Goal: Task Accomplishment & Management: Use online tool/utility

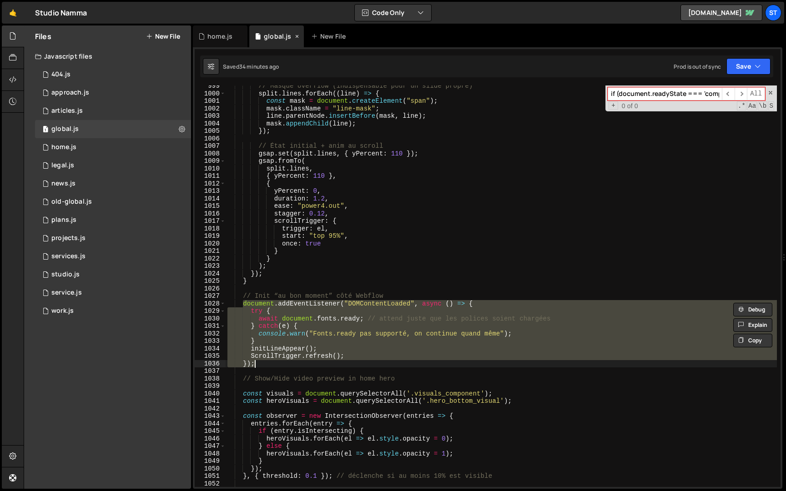
scroll to position [402, 0]
click at [74, 200] on div "old-global.js" at bounding box center [71, 202] width 41 height 8
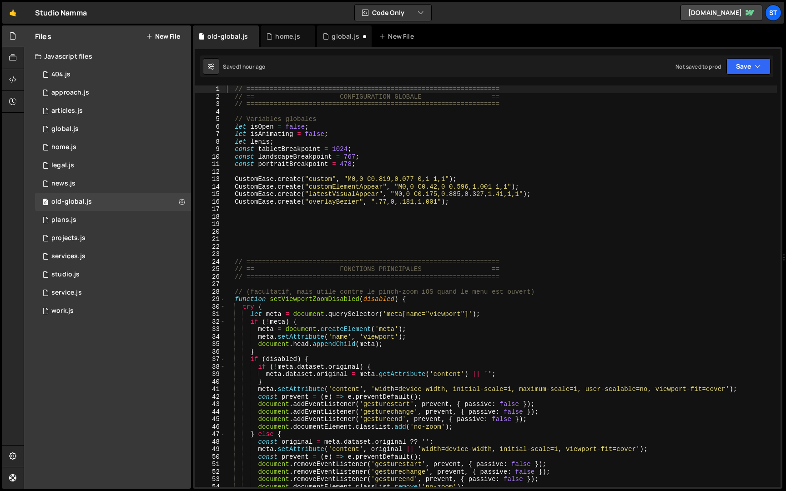
type textarea "const tabletBreakpoint = 1024;"
click at [749, 152] on div "// ================================================================= // == CONF…" at bounding box center [501, 294] width 552 height 417
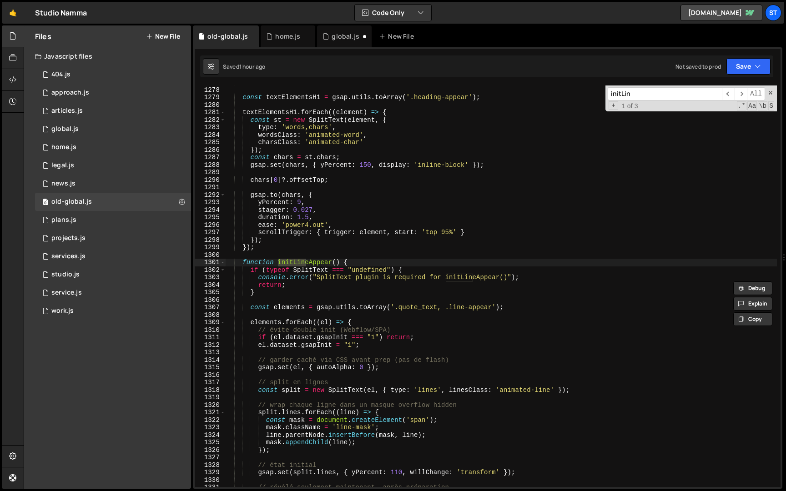
scroll to position [7422, 0]
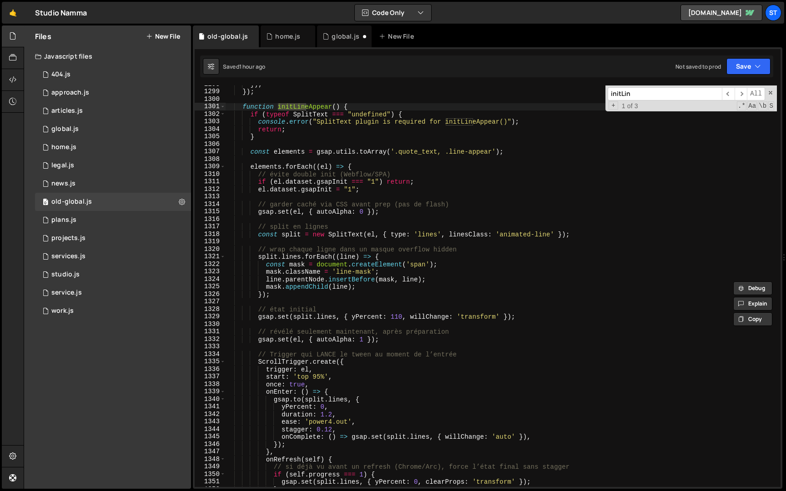
type input "initLin"
click at [326, 35] on icon at bounding box center [326, 36] width 6 height 9
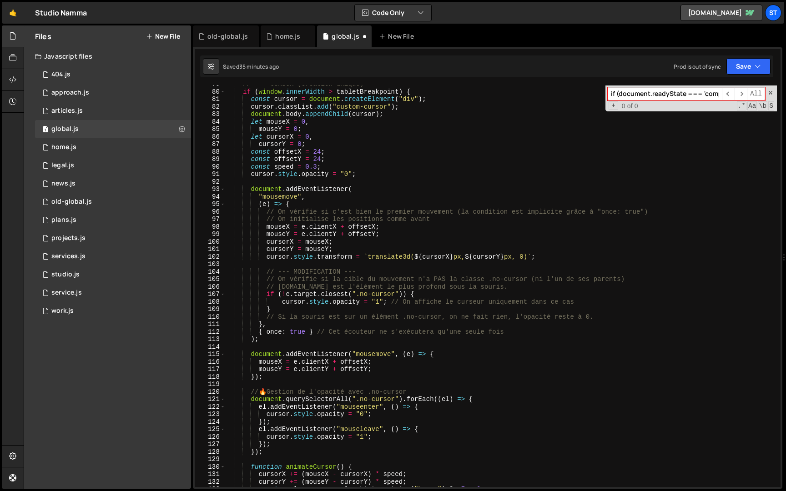
scroll to position [0, 0]
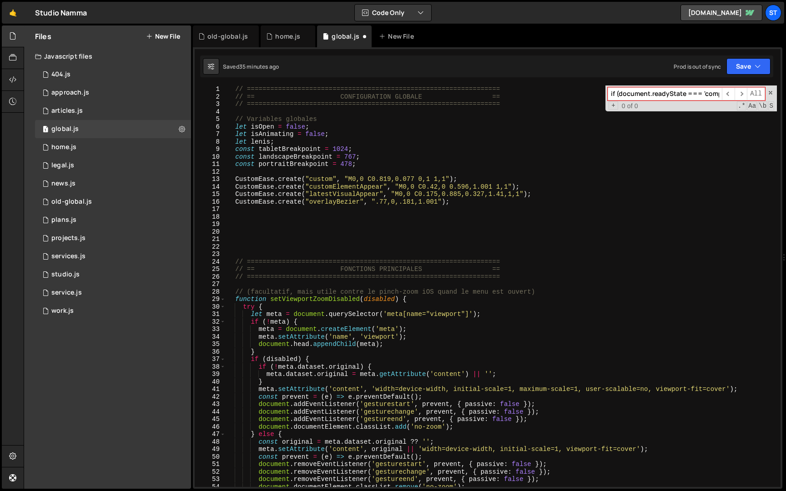
type textarea "CustomEase.create("overlayBezier", ".77,0,.181,1.001");"
click at [468, 203] on div "// ================================================================= // == CONF…" at bounding box center [502, 294] width 552 height 417
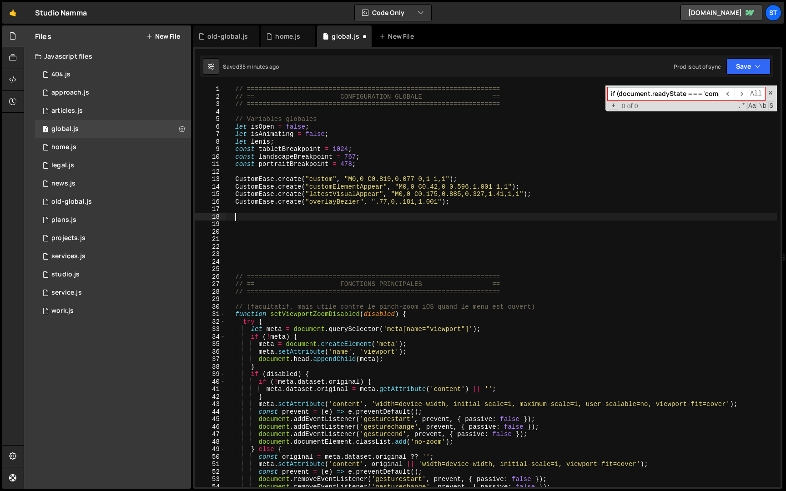
paste textarea "})();"
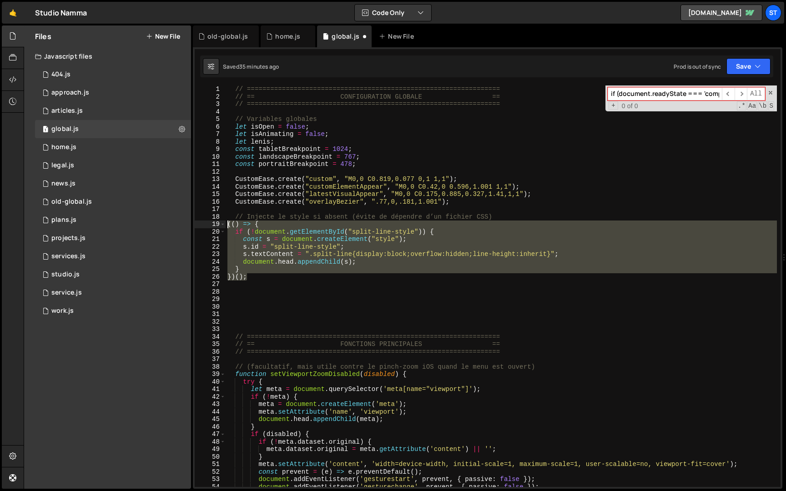
click at [228, 227] on div "// ================================================================= // == CONF…" at bounding box center [502, 294] width 552 height 417
type textarea "(() => { if (!document.getElementById("split-line-style")) {"
click at [691, 96] on input "if (document.readyState === 'complete') run();" at bounding box center [665, 93] width 114 height 13
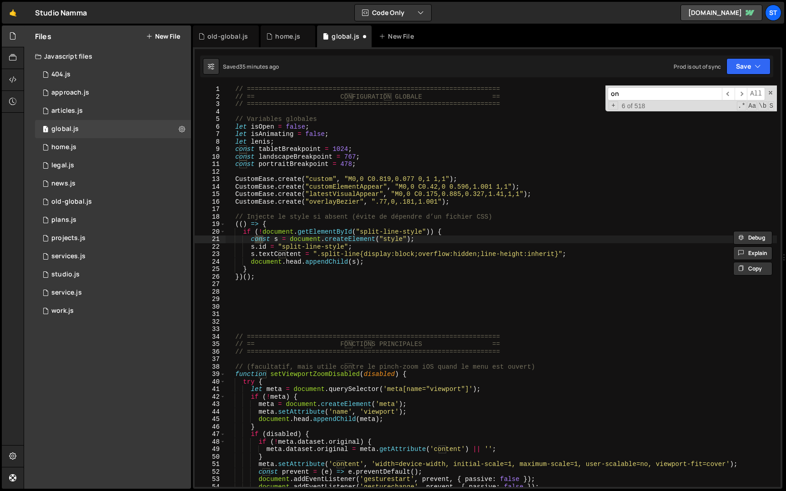
type input "o"
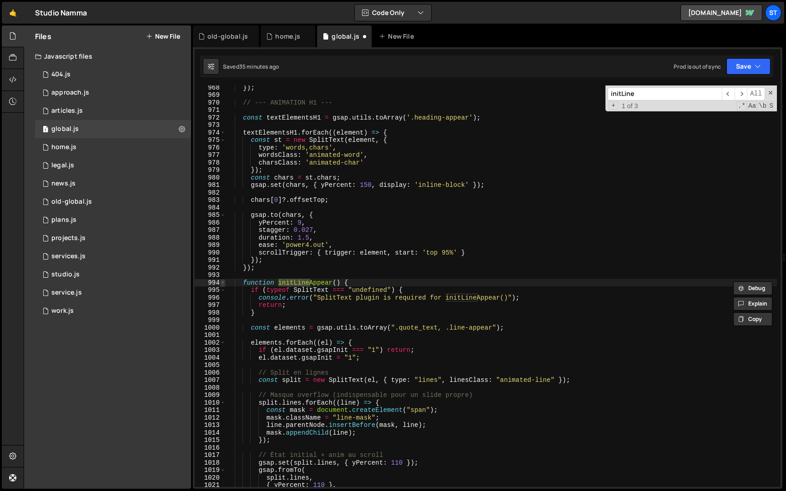
type input "initLine"
click at [221, 284] on span at bounding box center [222, 283] width 5 height 8
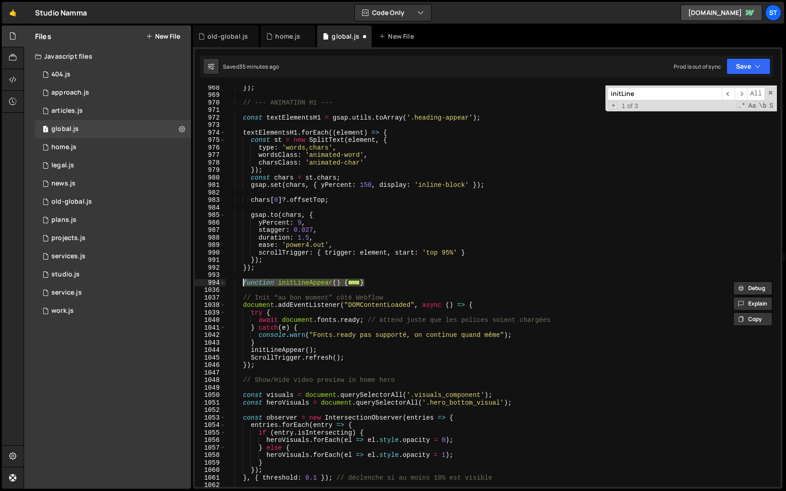
drag, startPoint x: 350, startPoint y: 281, endPoint x: 243, endPoint y: 281, distance: 107.4
click at [243, 281] on div "}) ; // --- ANIMATION H1 --- const textElementsH1 = gsap . utils . toArray ( '.…" at bounding box center [502, 292] width 552 height 417
paste textarea "}"
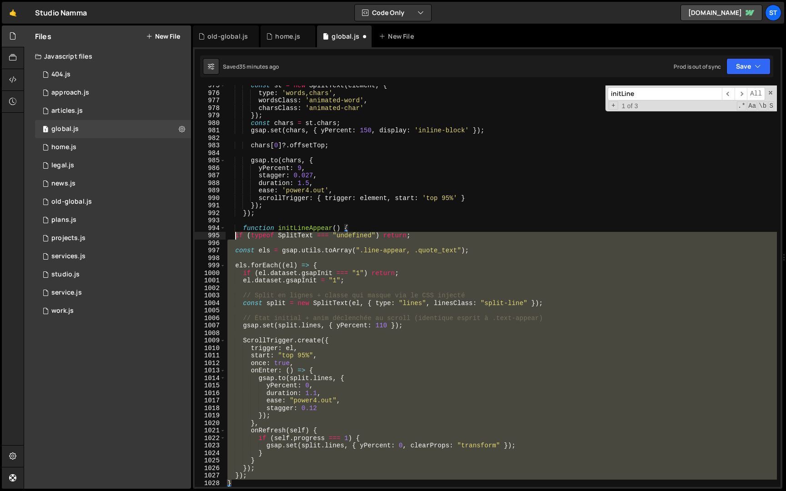
click at [233, 237] on div "const st = new SplitText ( element , { type : 'words,chars' , wordsClass : 'ani…" at bounding box center [502, 290] width 552 height 417
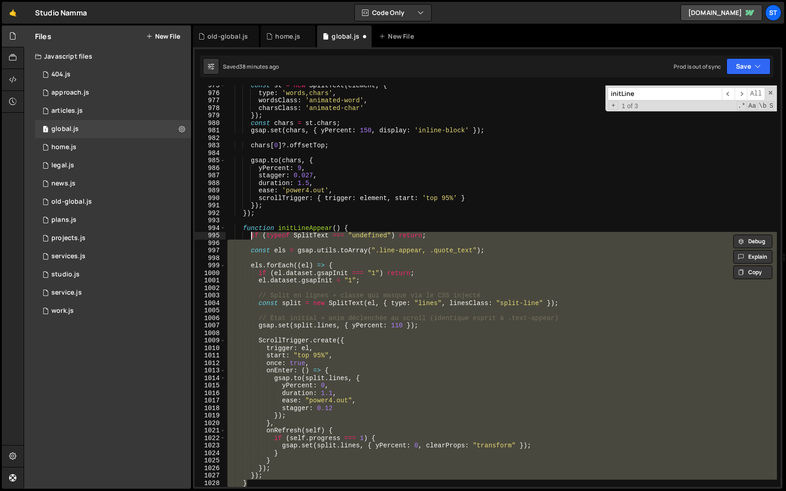
click at [383, 180] on div "const st = new SplitText ( element , { type : 'words,chars' , wordsClass : 'ani…" at bounding box center [502, 290] width 552 height 417
type textarea "duration: 1.5,"
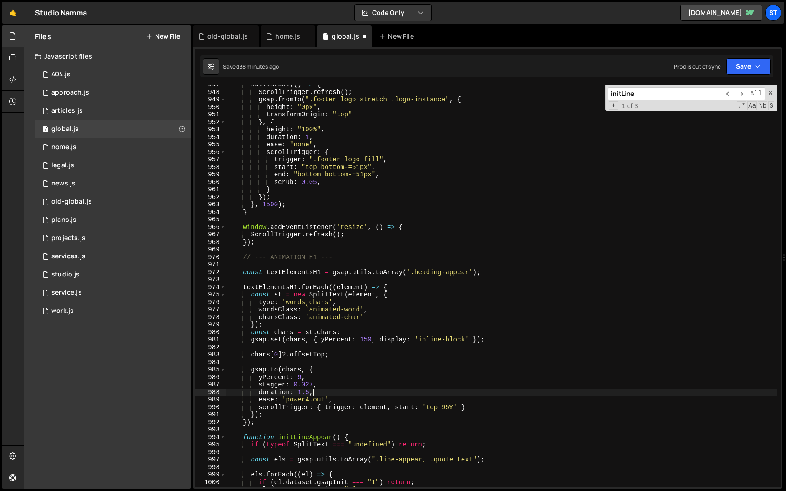
scroll to position [2511, 0]
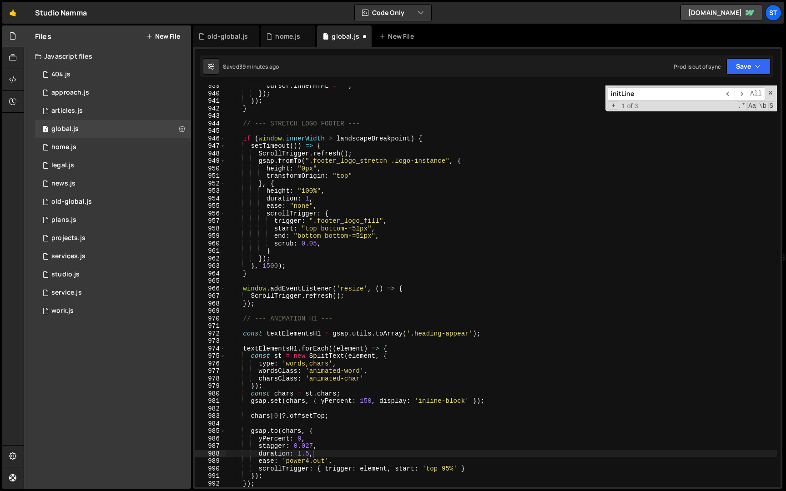
click at [662, 95] on input "initLine" at bounding box center [665, 93] width 114 height 13
paste input "(document.readyState === "complete")"
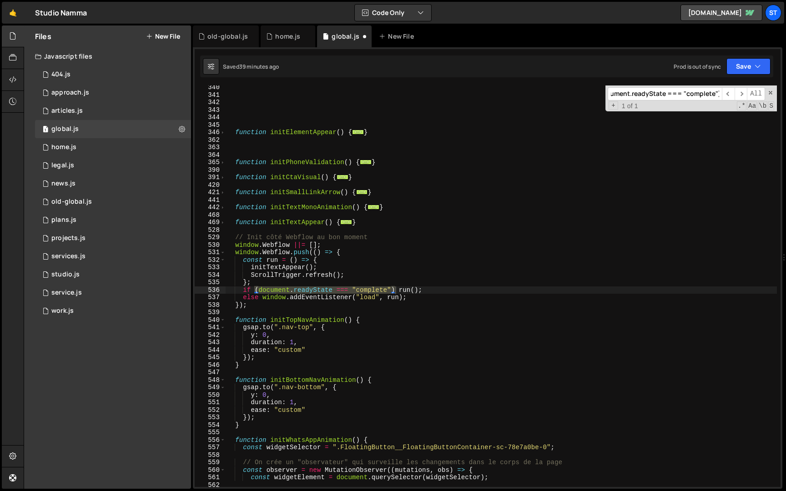
type input "(document.readyState === "complete")"
type textarea "if (document.readyState === "complete") run();"
click at [270, 289] on div "function initElementAppear ( ) { ... } function initPhoneValidation ( ) { ... }…" at bounding box center [502, 287] width 552 height 402
click at [263, 310] on div "function initElementAppear ( ) { ... } function initPhoneValidation ( ) { ... }…" at bounding box center [502, 292] width 552 height 417
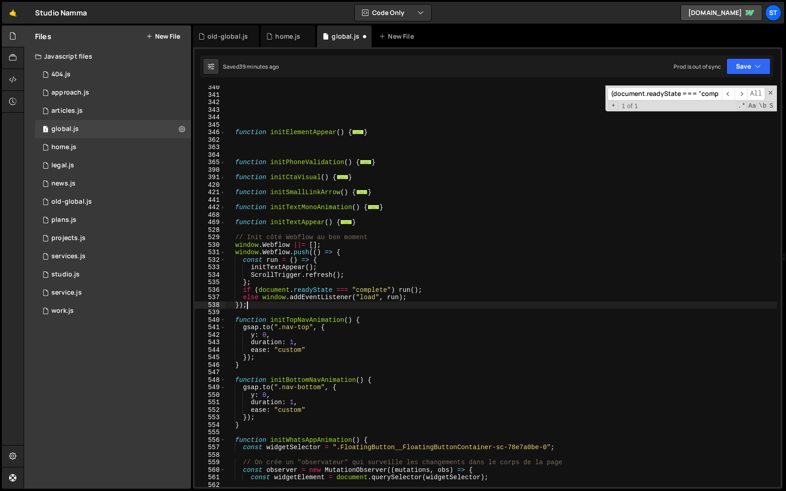
click at [258, 306] on div "function initElementAppear ( ) { ... } function initPhoneValidation ( ) { ... }…" at bounding box center [502, 292] width 552 height 417
type textarea "});"
click at [686, 96] on input "(document.readyState === "complete")" at bounding box center [665, 93] width 114 height 13
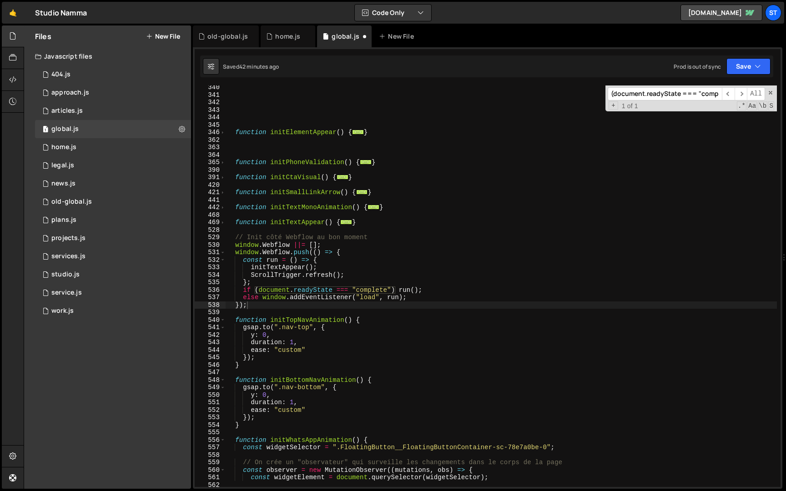
paste input "initLineAppear("
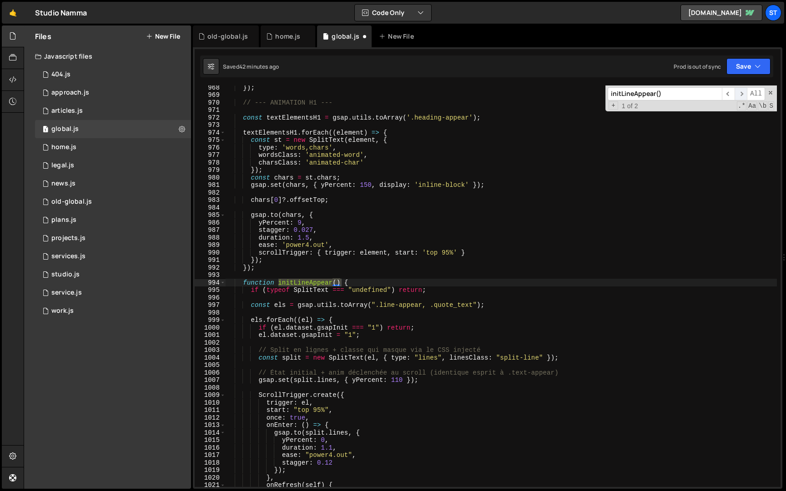
type input "initLineAppear()"
click at [742, 95] on span "​" at bounding box center [741, 93] width 13 height 13
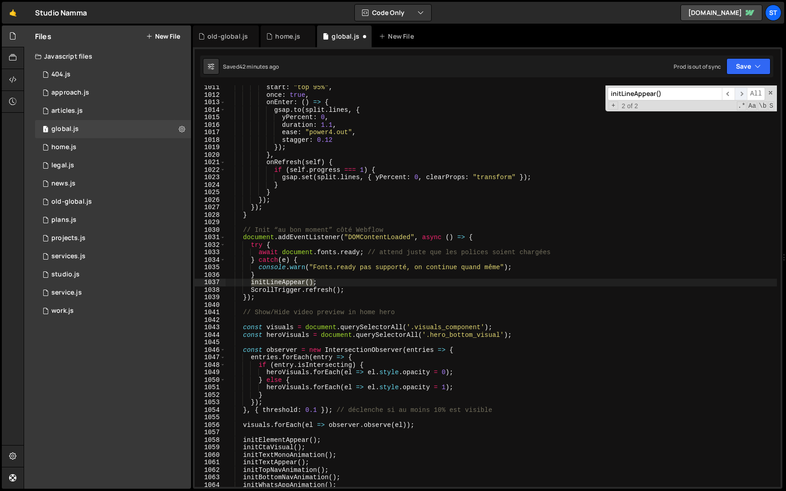
scroll to position [3050, 0]
click at [405, 284] on div "start : "top 95%" , once : true , onEnter : ( ) => { gsap . to ( split . lines …" at bounding box center [502, 292] width 552 height 417
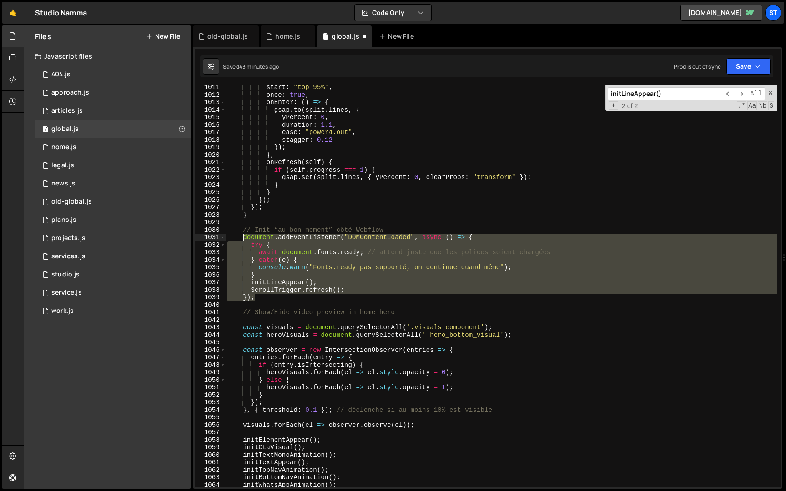
drag, startPoint x: 263, startPoint y: 298, endPoint x: 243, endPoint y: 238, distance: 62.7
click at [243, 238] on div "start : "top 95%" , once : true , onEnter : ( ) => { gsap . to ( split . lines …" at bounding box center [502, 292] width 552 height 417
type textarea "document.addEventListener("DOMContentLoaded", async () => { try {"
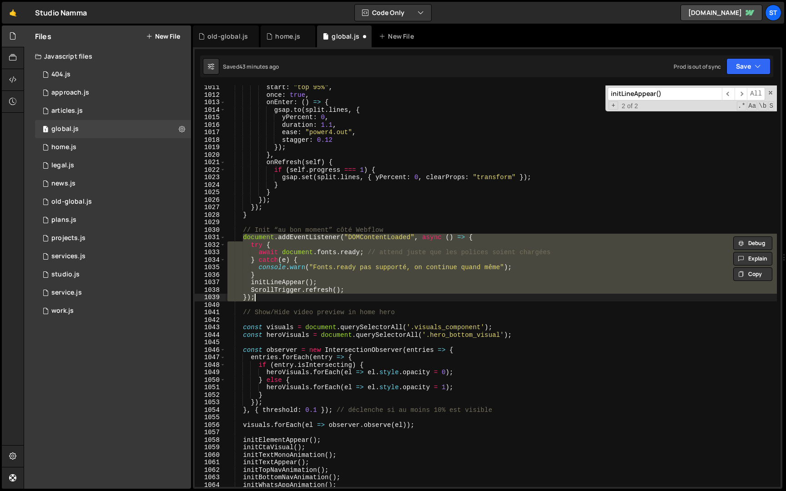
click at [380, 285] on div "start : "top 95%" , once : true , onEnter : ( ) => { gsap . to ( split . lines …" at bounding box center [502, 287] width 552 height 402
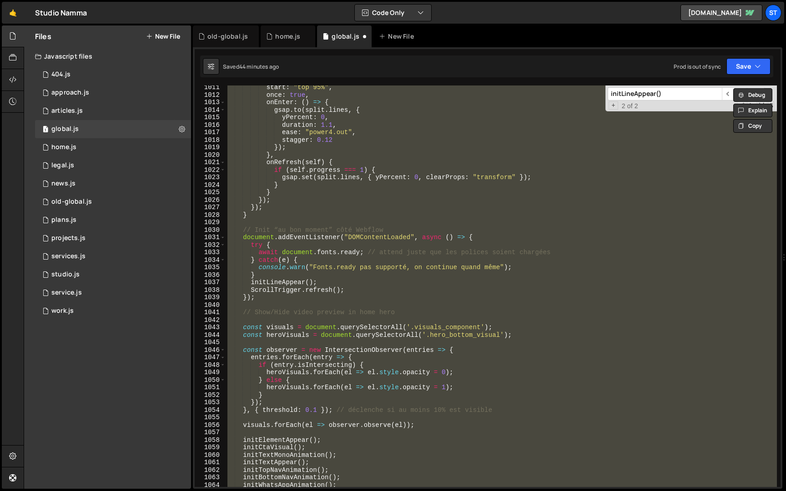
click at [329, 254] on div "start : "top 95%" , once : true , onEnter : ( ) => { gsap . to ( split . lines …" at bounding box center [502, 287] width 552 height 402
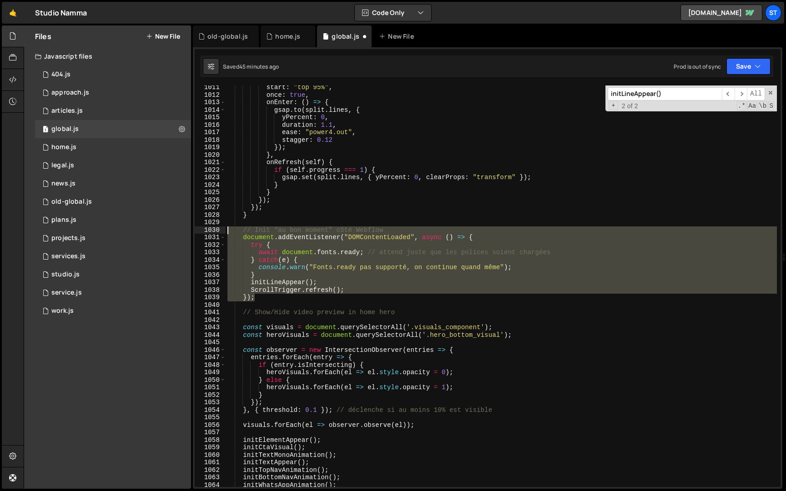
drag, startPoint x: 268, startPoint y: 299, endPoint x: 207, endPoint y: 231, distance: 91.5
click at [207, 231] on div "await document.fonts.ready; // attend juste que les polices soient chargées 101…" at bounding box center [488, 287] width 586 height 402
type textarea "// Init “au bon moment” côté Webflow document.addEventListener("DOMContentLoade…"
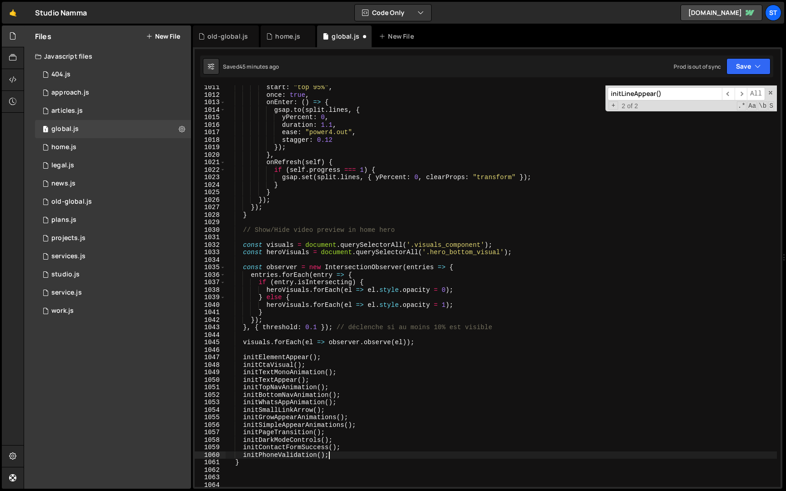
click at [349, 452] on div "start : "top 95%" , once : true , onEnter : ( ) => { gsap . to ( split . lines …" at bounding box center [502, 292] width 552 height 417
type textarea "initPhoneValidation();"
paste textarea "initLineAppear();"
type textarea "initLineAppear();"
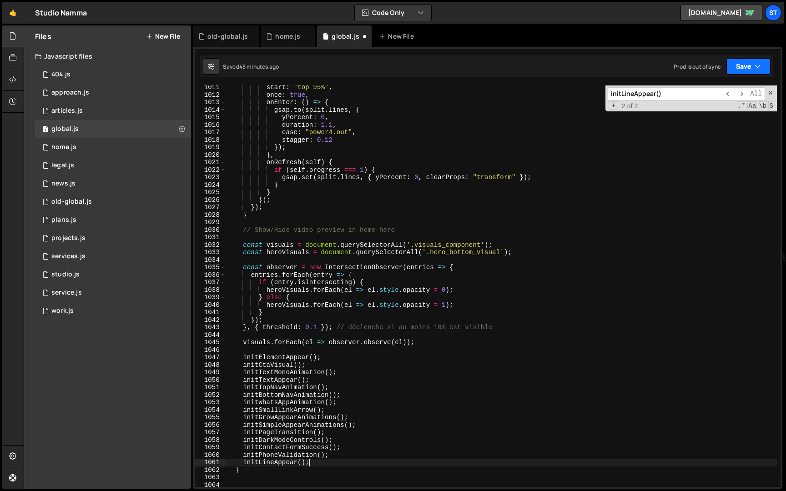
click at [763, 59] on button "Save" at bounding box center [749, 66] width 44 height 16
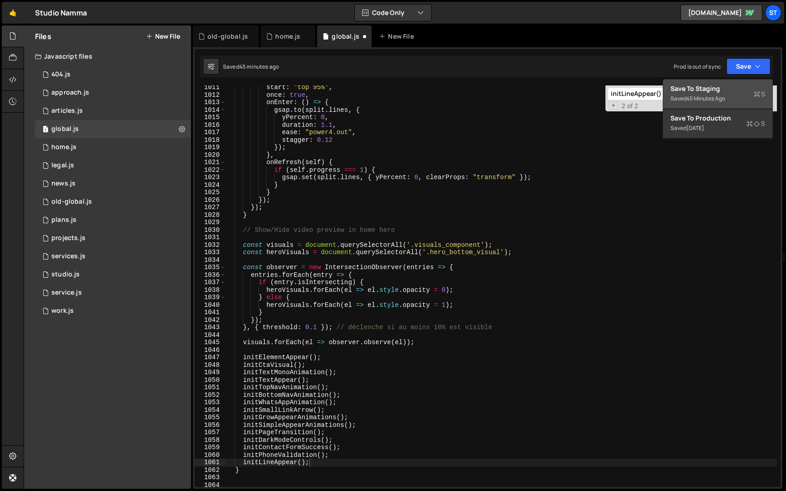
click at [707, 95] on div "45 minutes ago" at bounding box center [706, 99] width 39 height 8
